Goal: Transaction & Acquisition: Purchase product/service

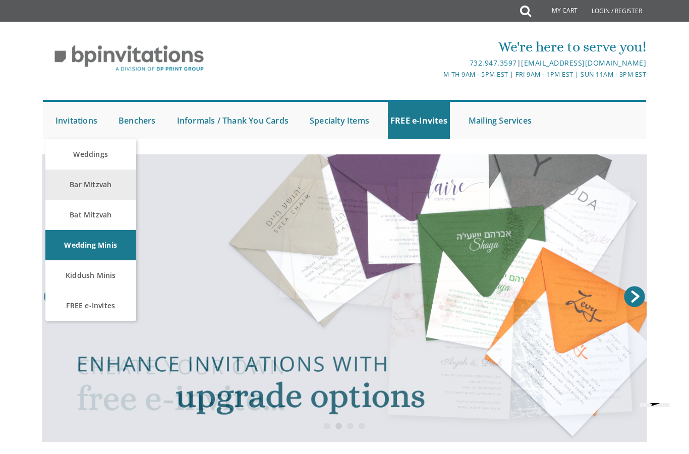
click at [102, 182] on link "Bar Mitzvah" at bounding box center [90, 184] width 91 height 30
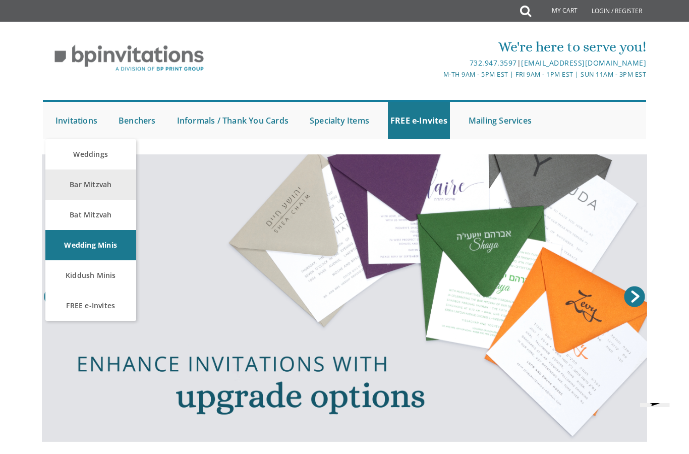
click at [79, 180] on link "Bar Mitzvah" at bounding box center [90, 184] width 91 height 30
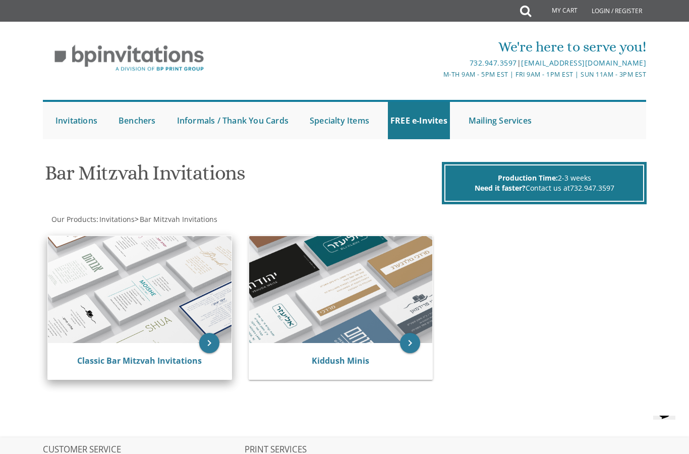
click at [158, 271] on img at bounding box center [139, 289] width 183 height 107
click at [129, 288] on img at bounding box center [139, 289] width 183 height 107
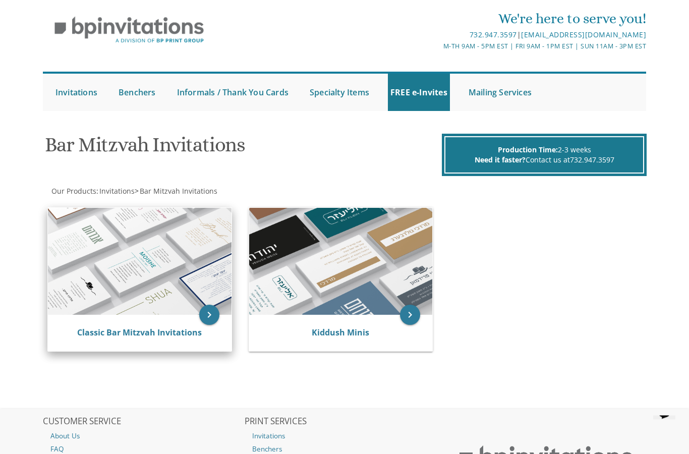
click at [160, 264] on img at bounding box center [139, 261] width 183 height 107
click at [213, 305] on icon "keyboard_arrow_right" at bounding box center [209, 315] width 20 height 20
click at [210, 305] on icon "keyboard_arrow_right" at bounding box center [209, 315] width 20 height 20
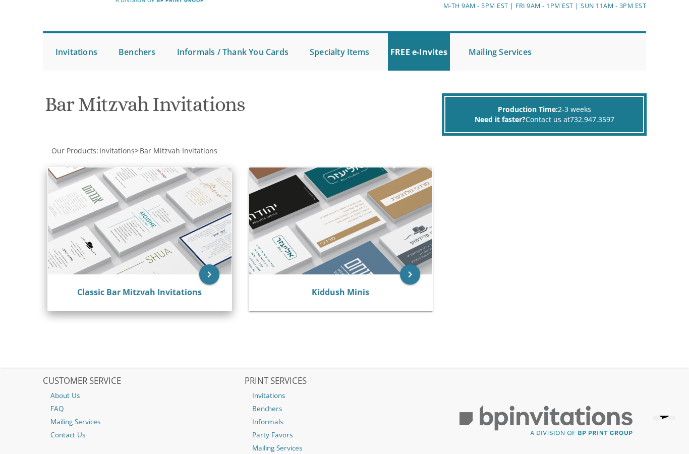
click at [122, 235] on img at bounding box center [139, 220] width 183 height 107
click at [117, 232] on img at bounding box center [139, 220] width 183 height 107
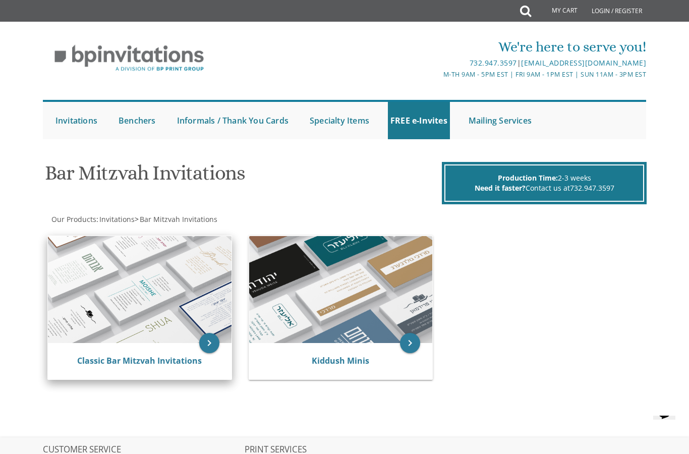
click at [111, 283] on img at bounding box center [139, 289] width 183 height 107
click at [212, 343] on icon "keyboard_arrow_right" at bounding box center [209, 343] width 20 height 20
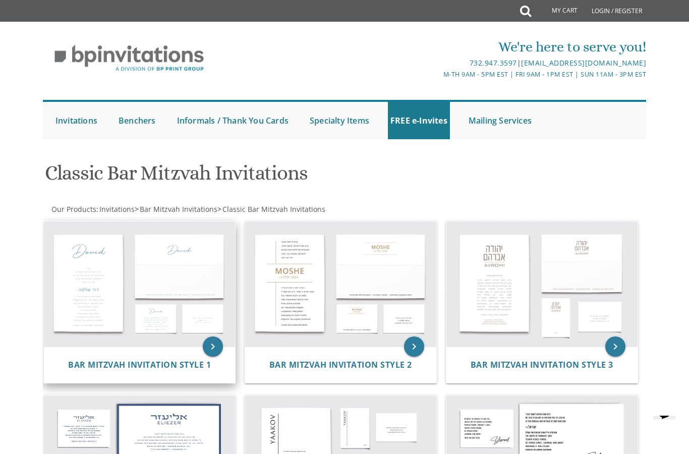
click at [120, 308] on img at bounding box center [139, 284] width 191 height 126
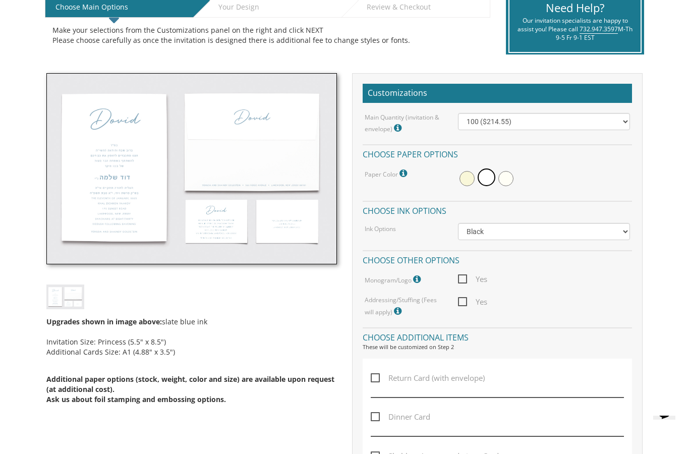
scroll to position [247, 0]
